Goal: Information Seeking & Learning: Find specific fact

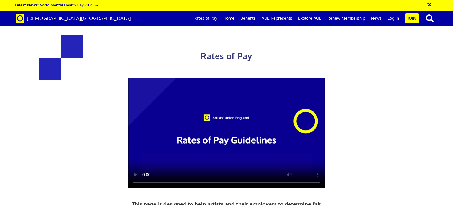
scroll to position [236, 0]
drag, startPoint x: 298, startPoint y: 101, endPoint x: 263, endPoint y: 85, distance: 38.8
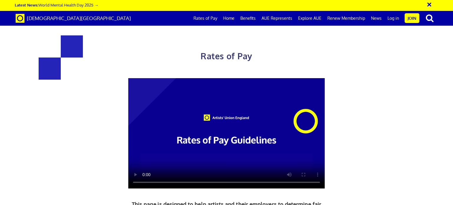
copy div "284.31 a day ½ £156.38"
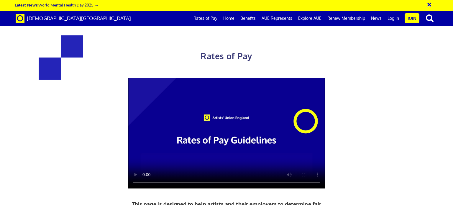
scroll to position [166, 0]
click at [353, 88] on div "Rates of Pay This page is designed to help artists and their employers to deter…" at bounding box center [227, 165] width 308 height 282
